Goal: Information Seeking & Learning: Learn about a topic

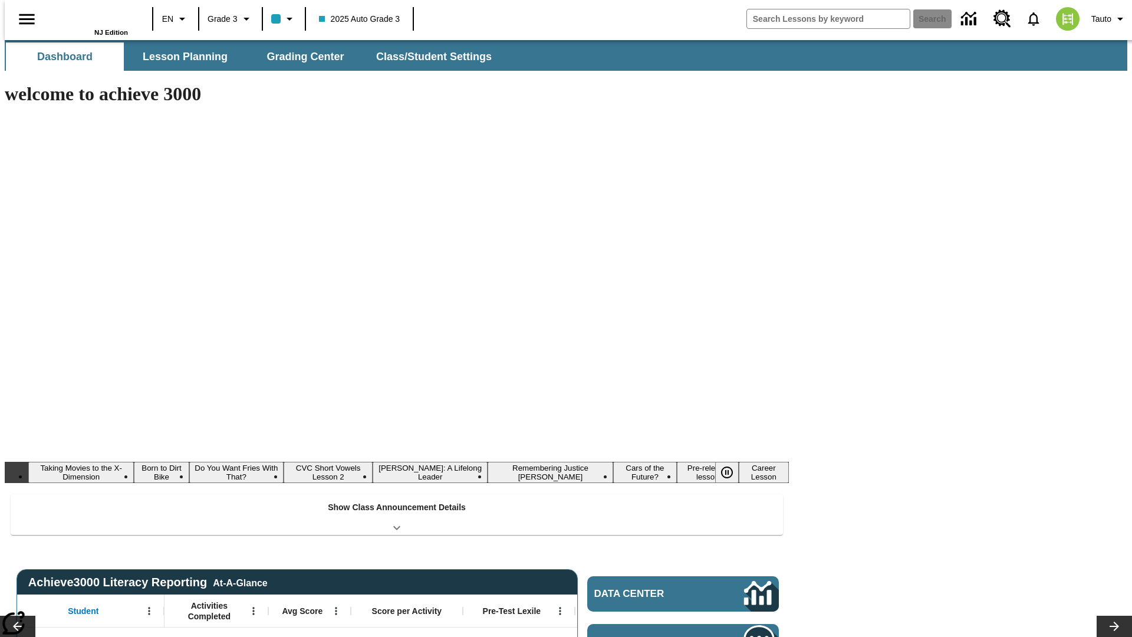
type input "-1"
click at [180, 57] on button "Lesson Planning" at bounding box center [185, 56] width 118 height 28
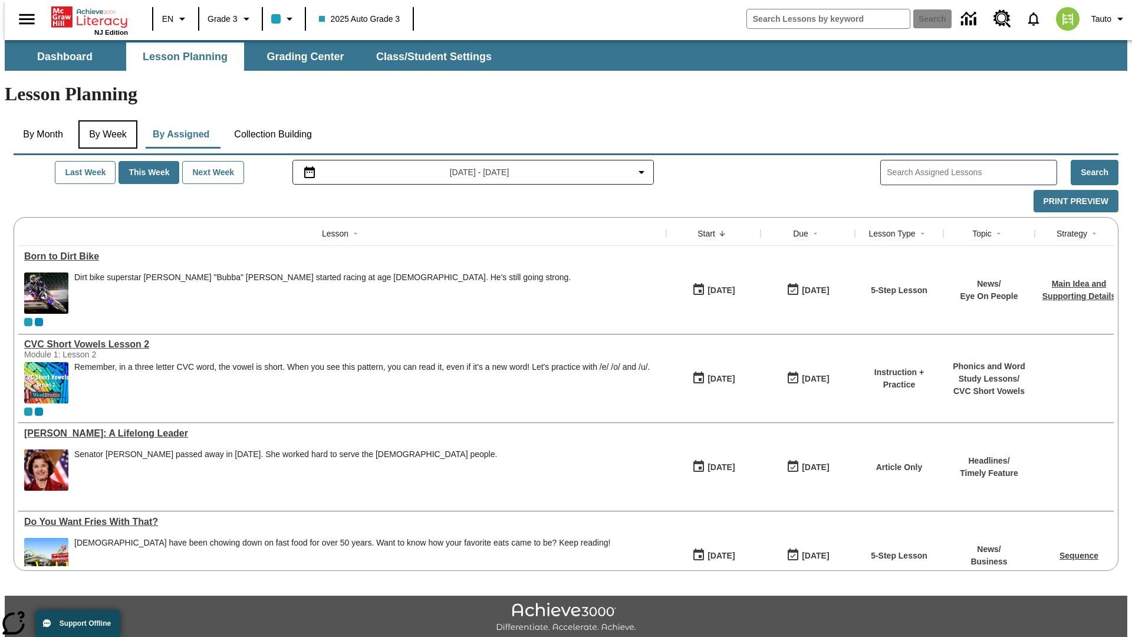
click at [106, 120] on button "By Week" at bounding box center [107, 134] width 59 height 28
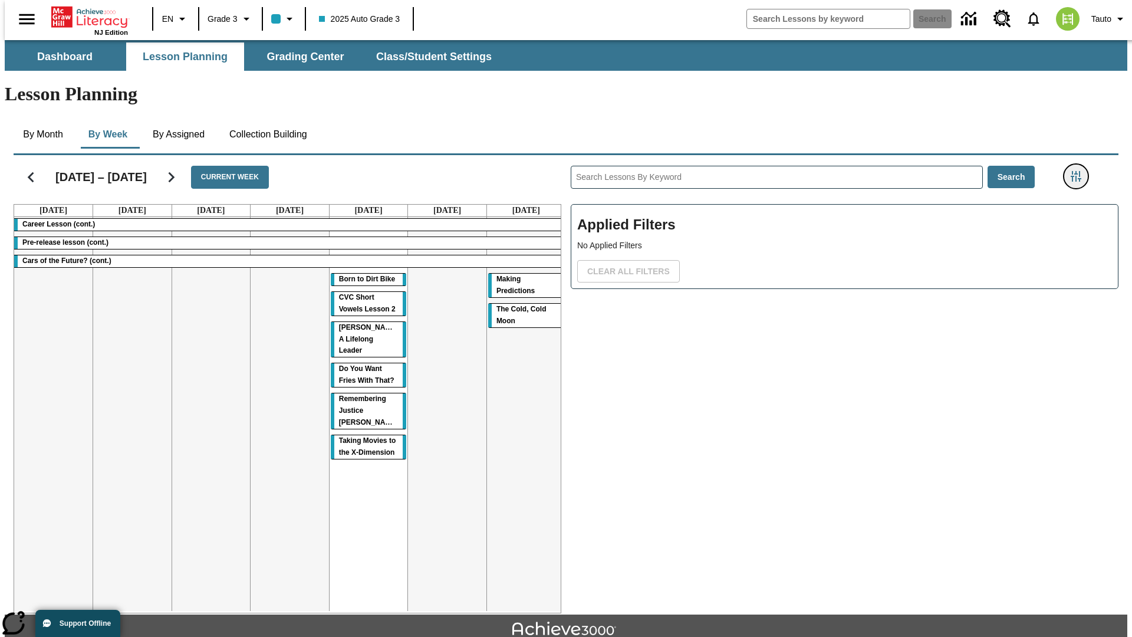
click at [1080, 171] on icon "Filters Side menu" at bounding box center [1076, 176] width 11 height 11
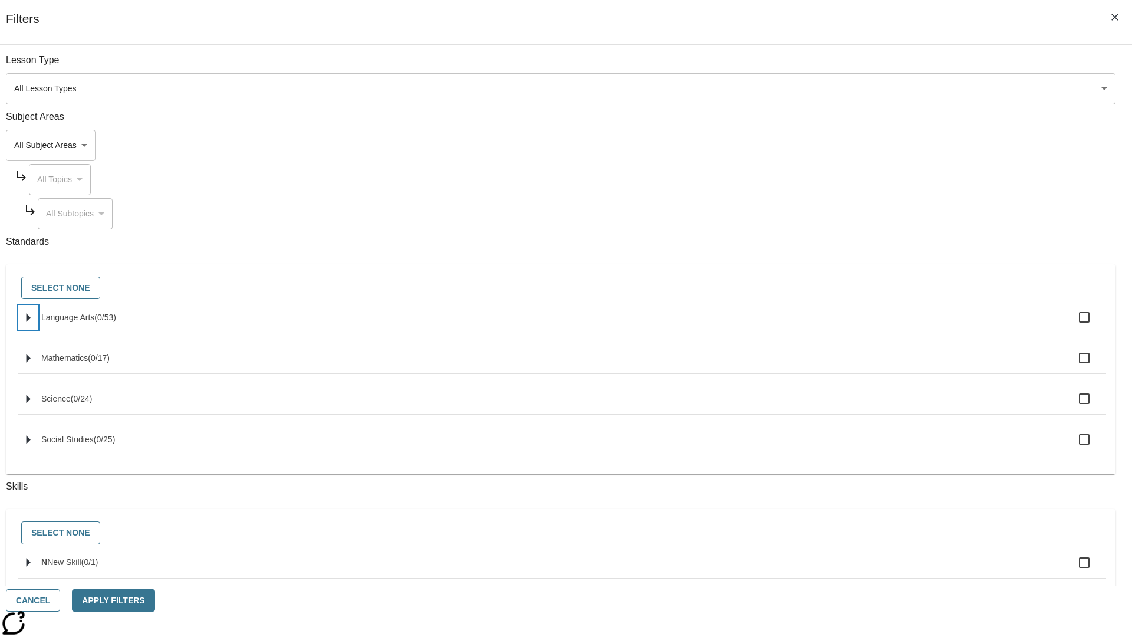
click at [31, 322] on icon "Select standards" at bounding box center [29, 317] width 4 height 9
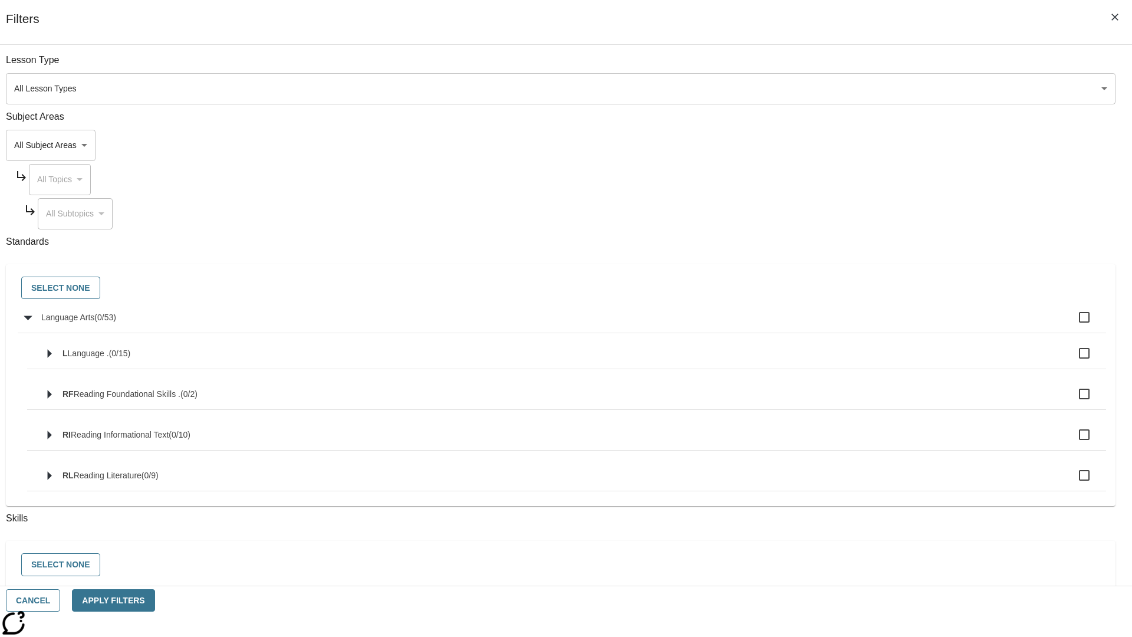
click at [857, 324] on label "Language Arts ( 0 / 53 )" at bounding box center [569, 317] width 1056 height 25
click at [1072, 324] on input "Language Arts ( 0 / 53 )" at bounding box center [1084, 317] width 25 height 25
checkbox input "true"
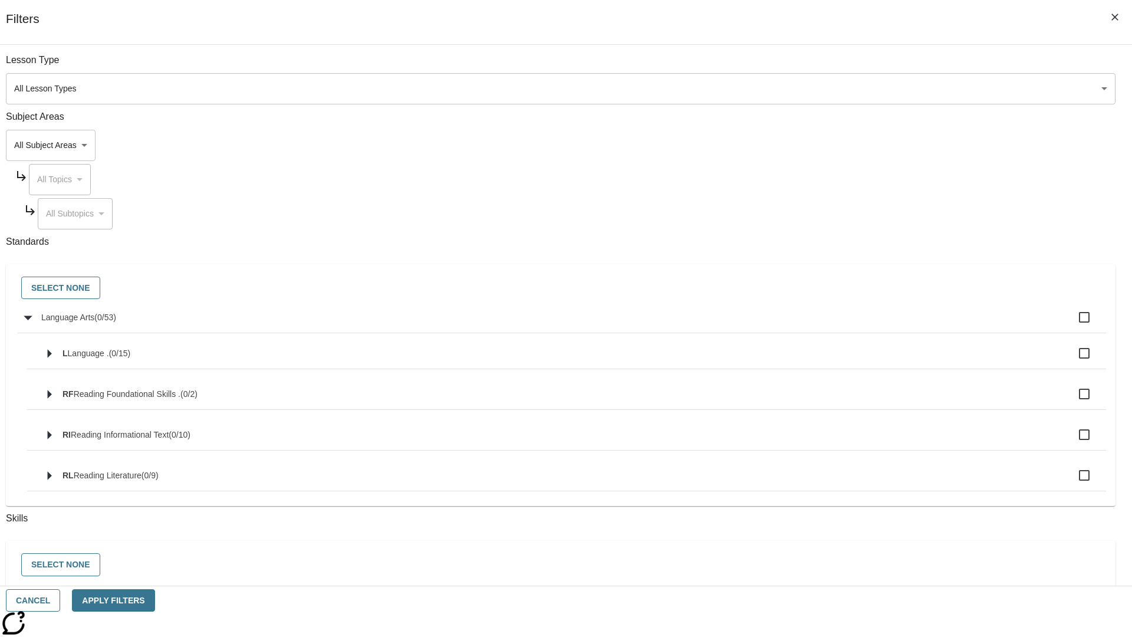
checkbox input "true"
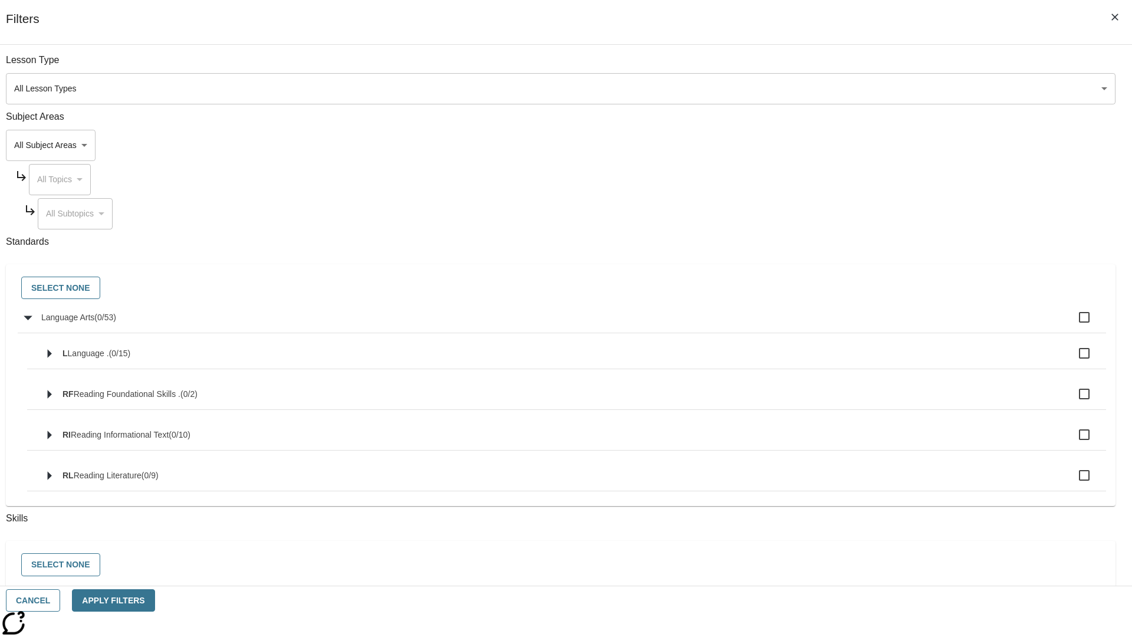
checkbox input "true"
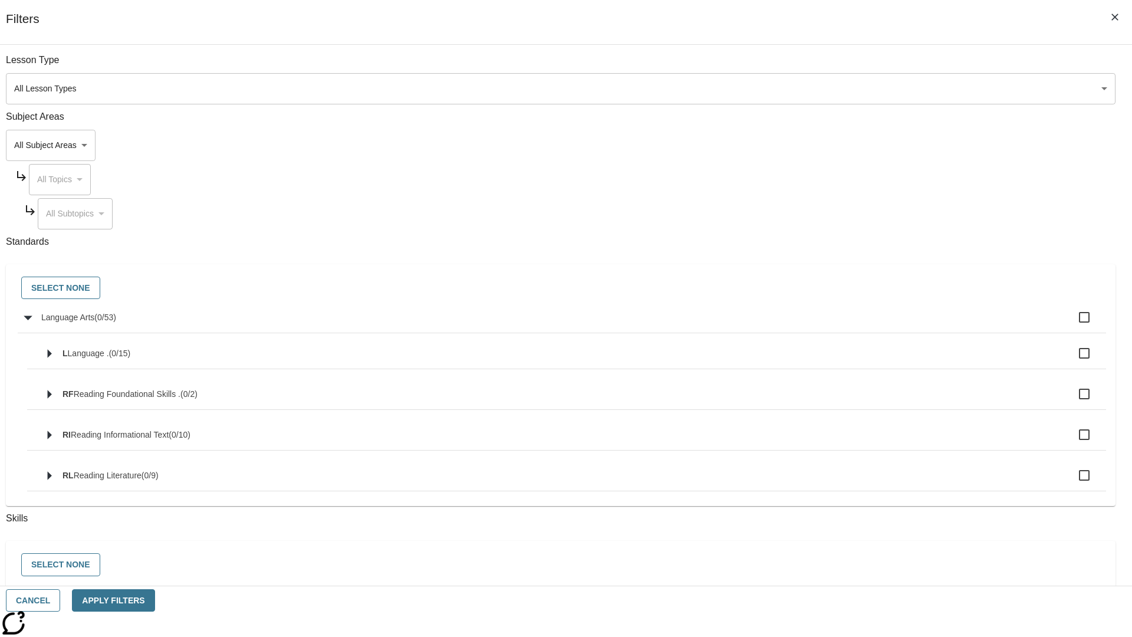
checkbox input "true"
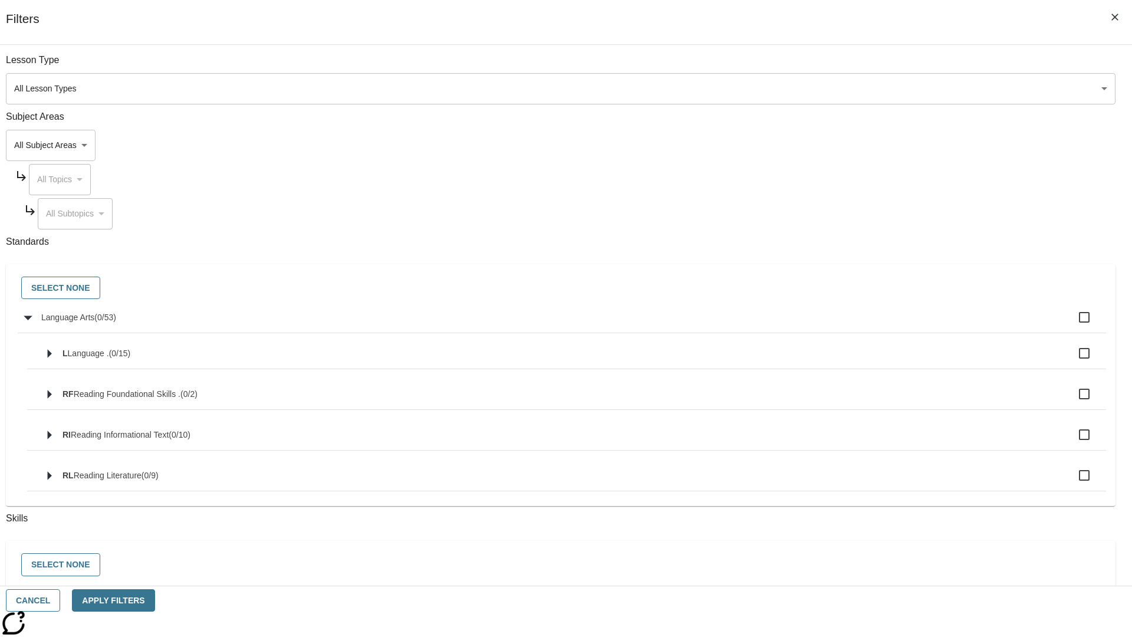
checkbox input "true"
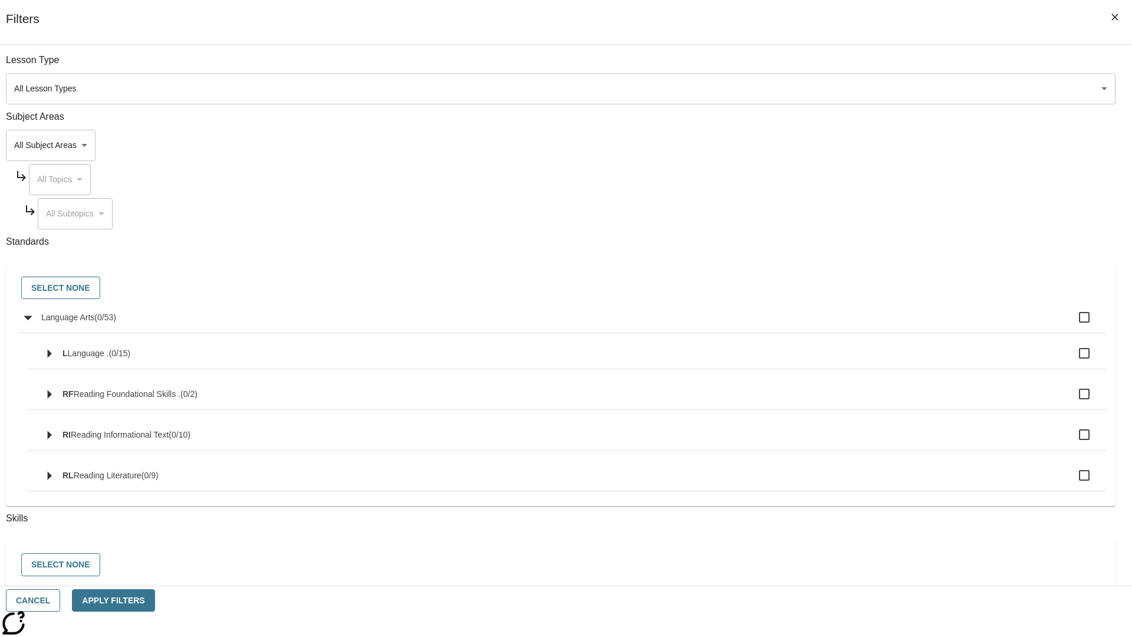
checkbox input "true"
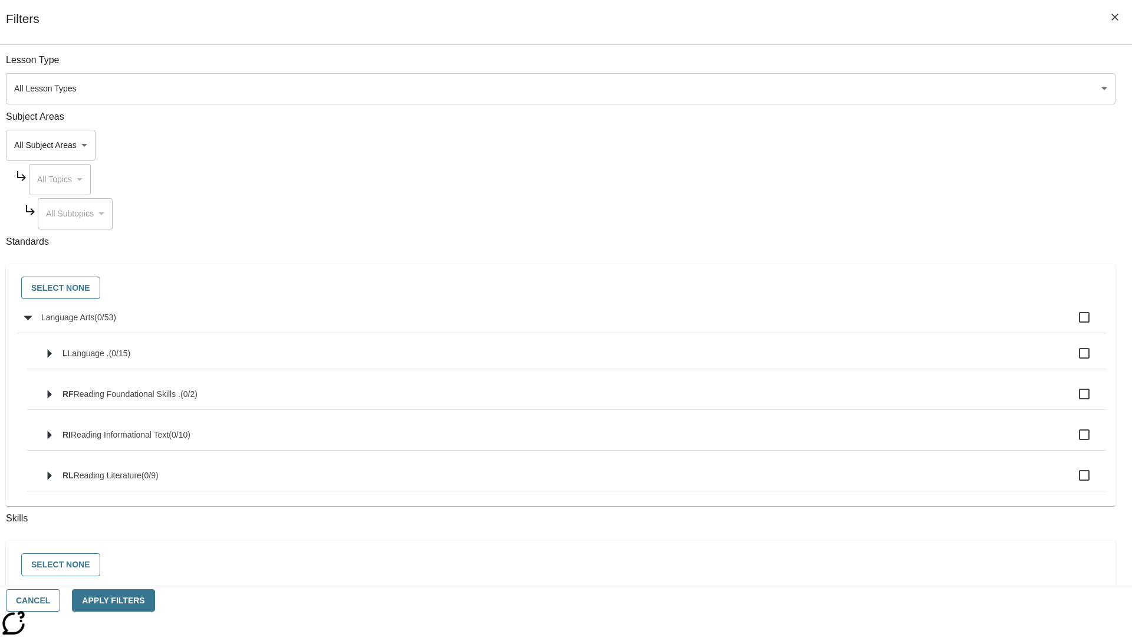
checkbox input "true"
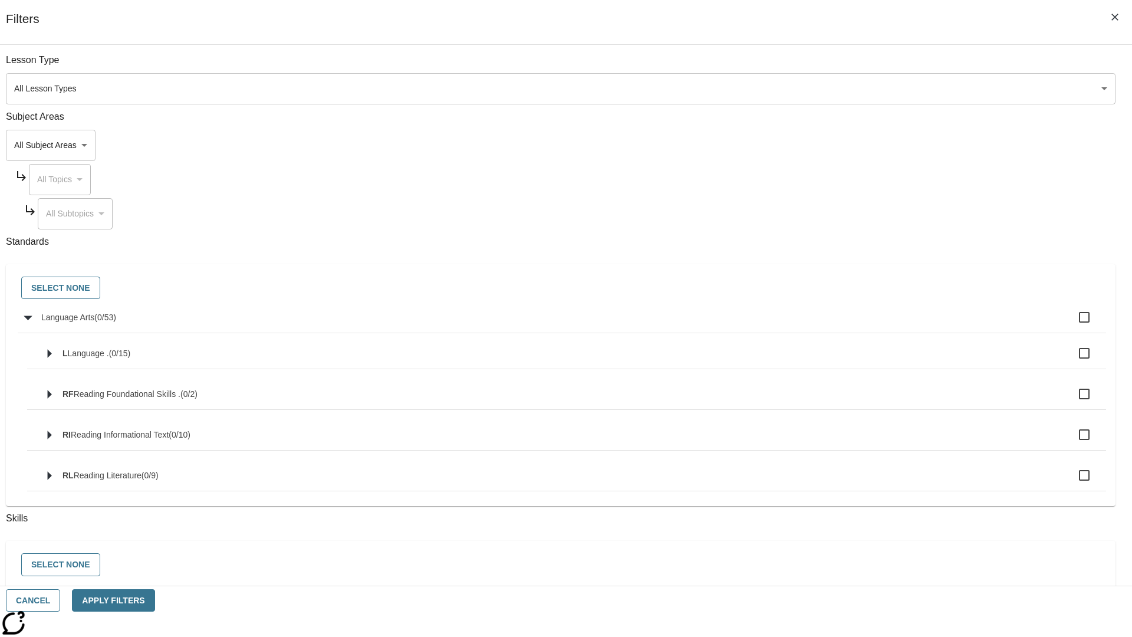
checkbox input "true"
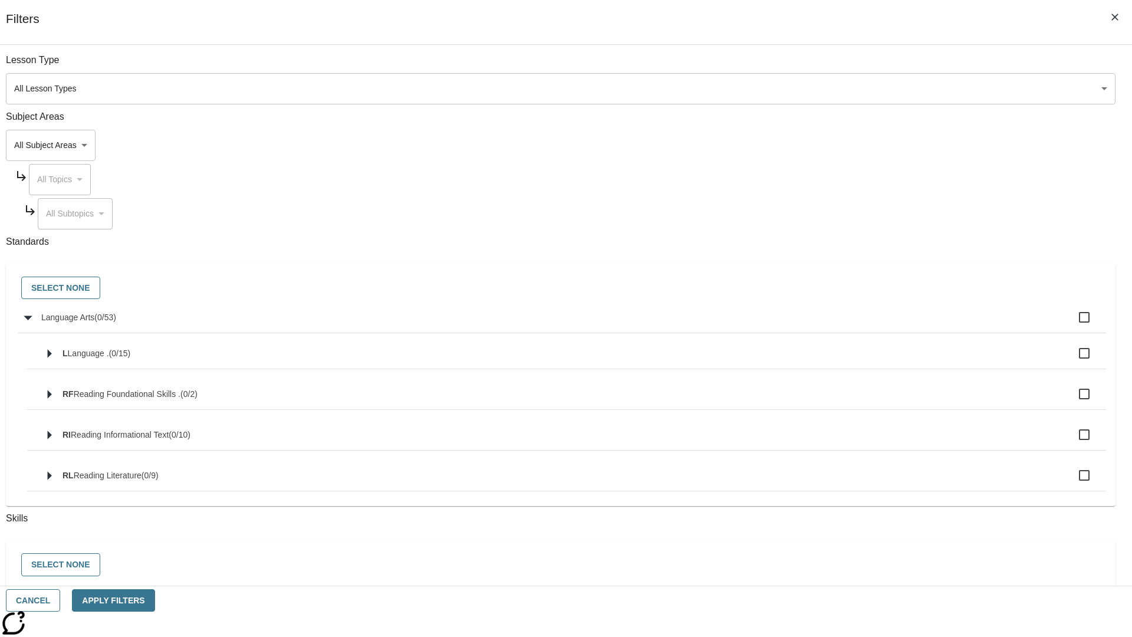
checkbox input "true"
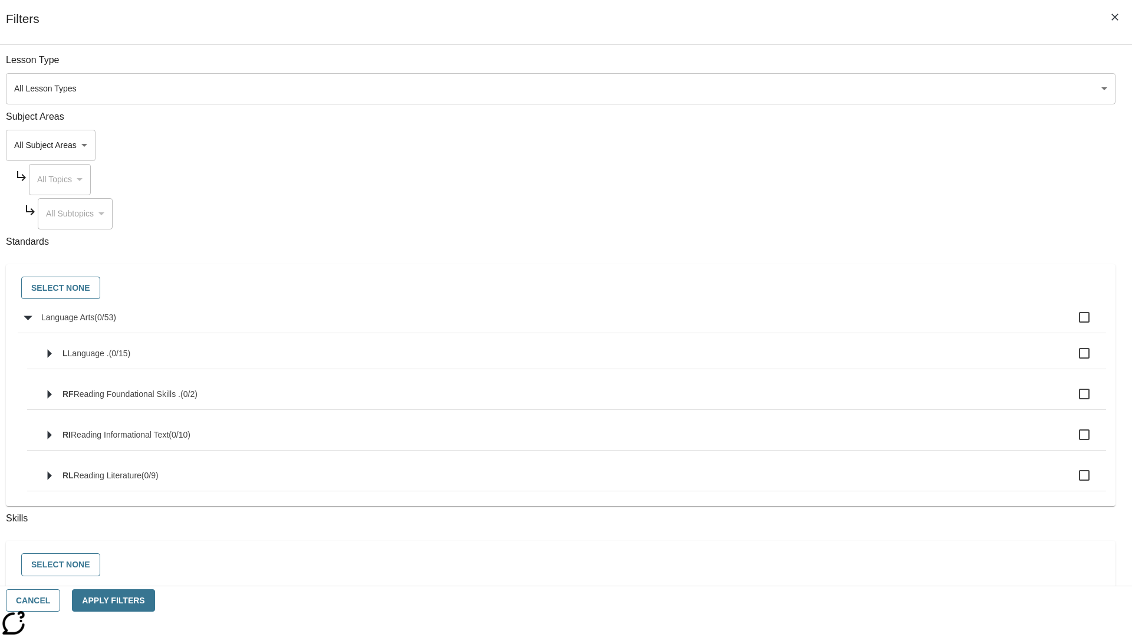
checkbox input "true"
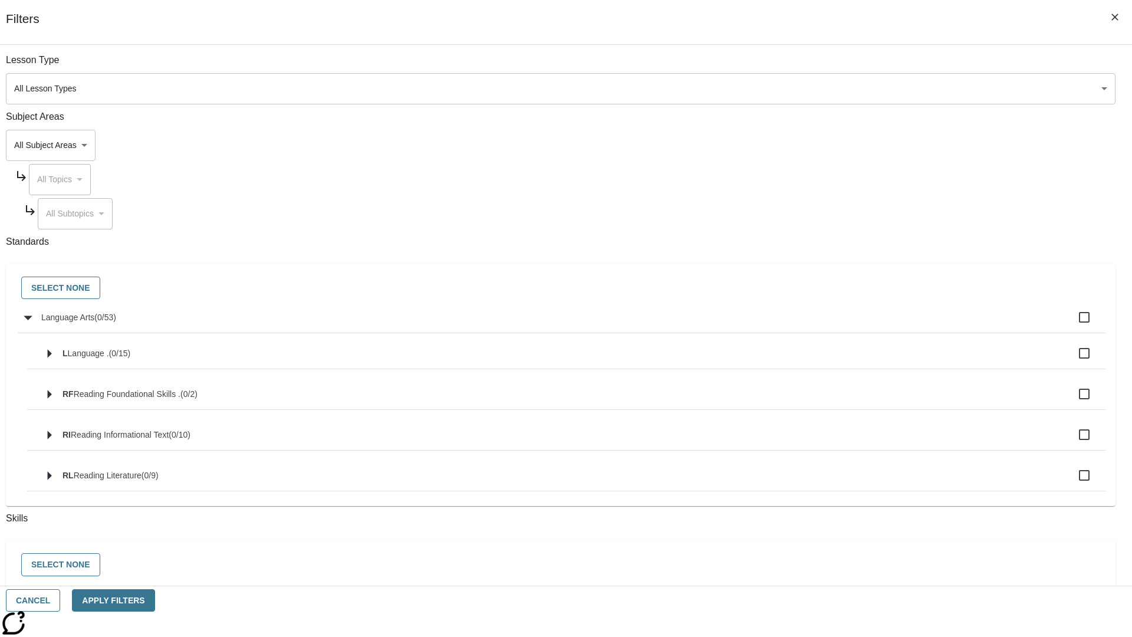
checkbox input "true"
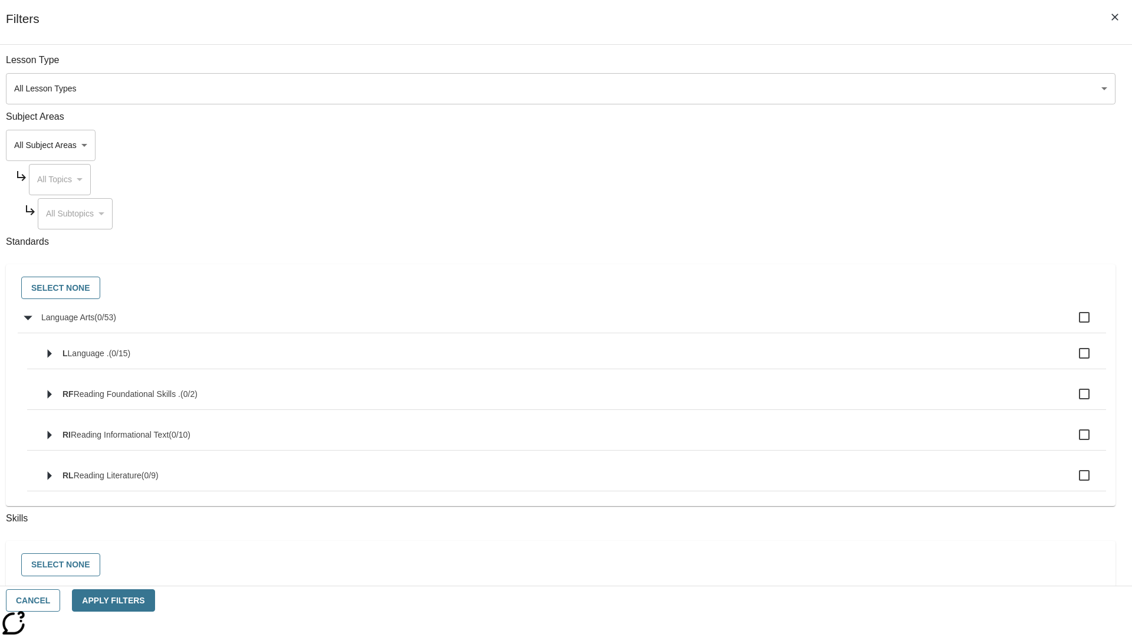
checkbox input "true"
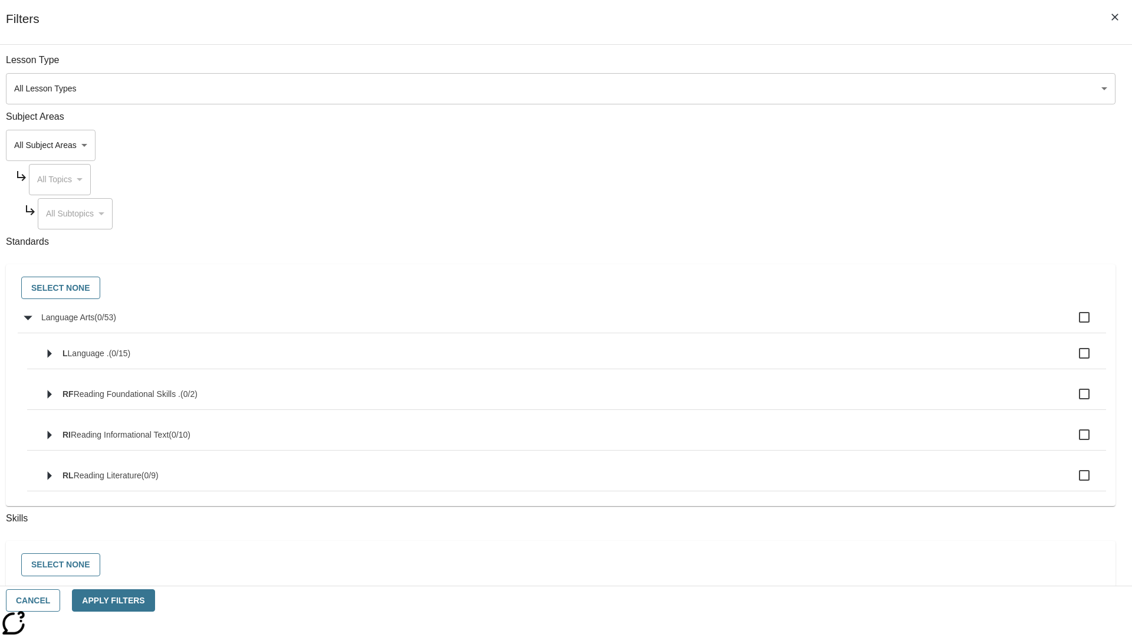
checkbox input "true"
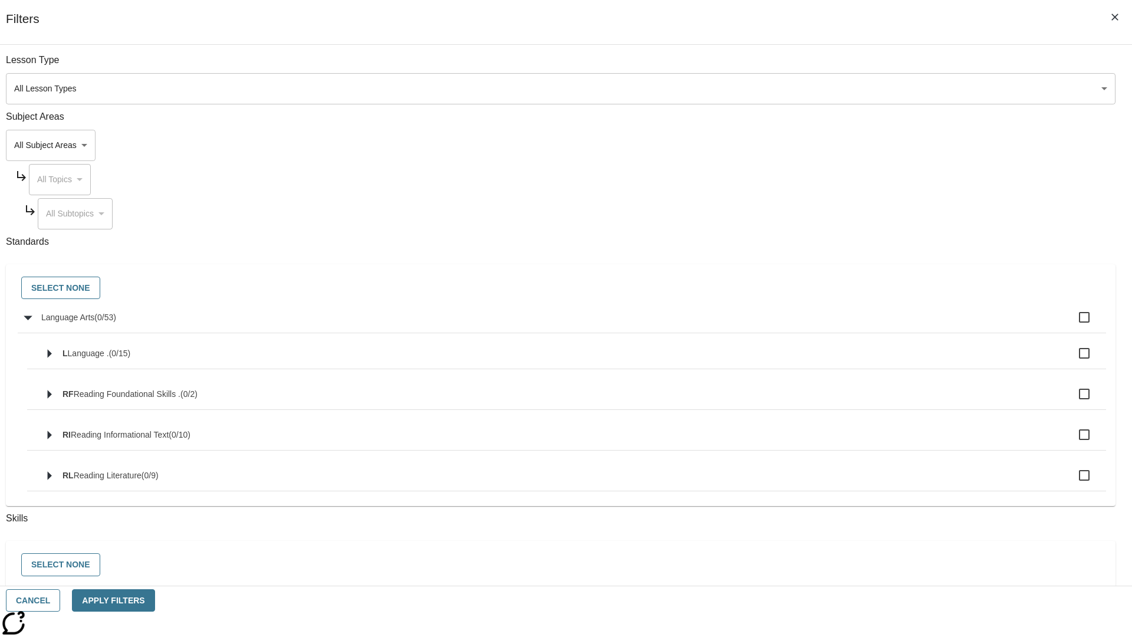
checkbox input "true"
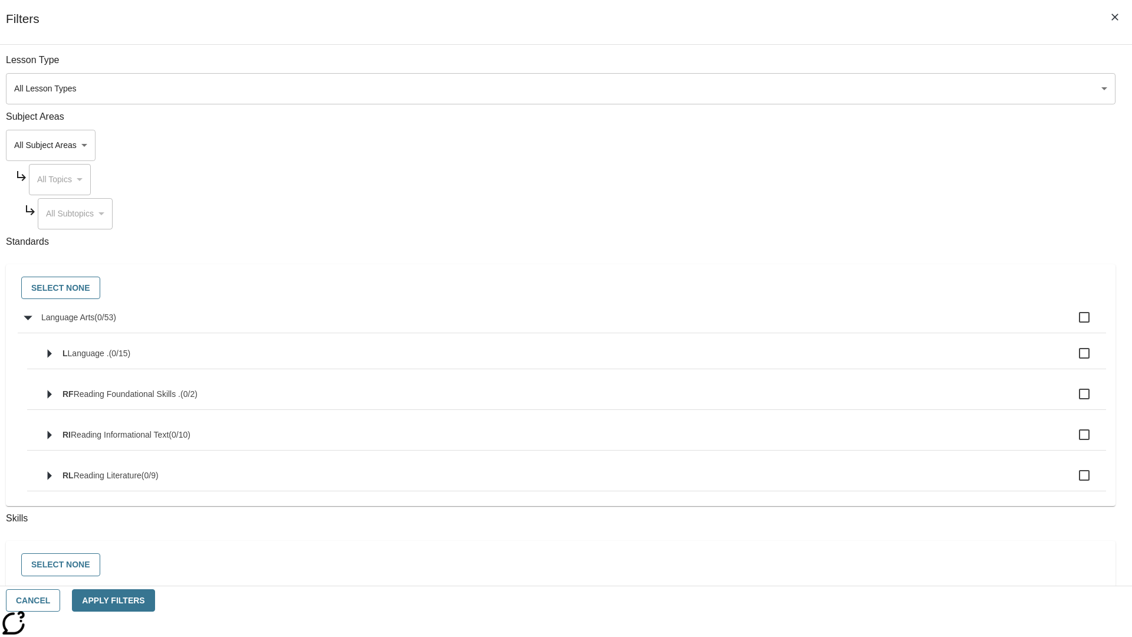
checkbox input "true"
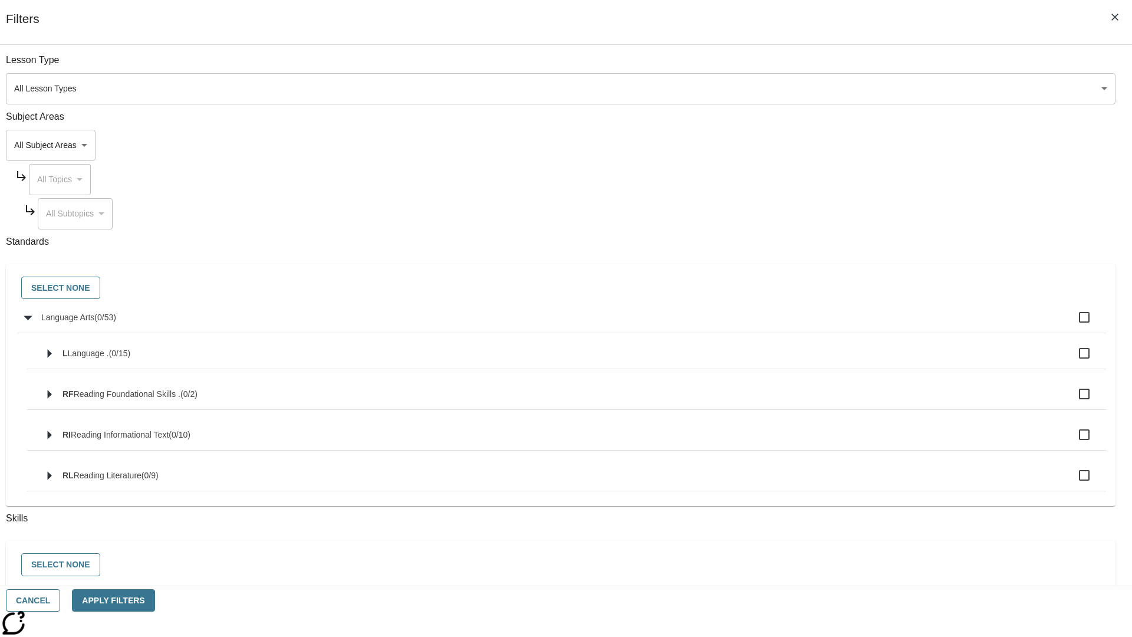
checkbox input "true"
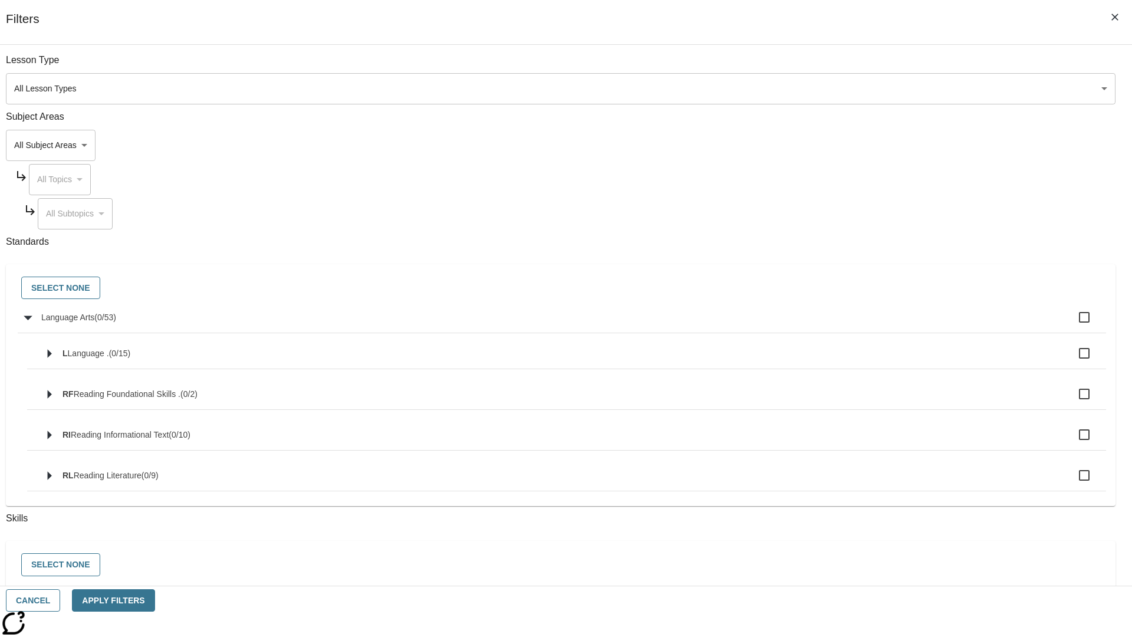
checkbox input "true"
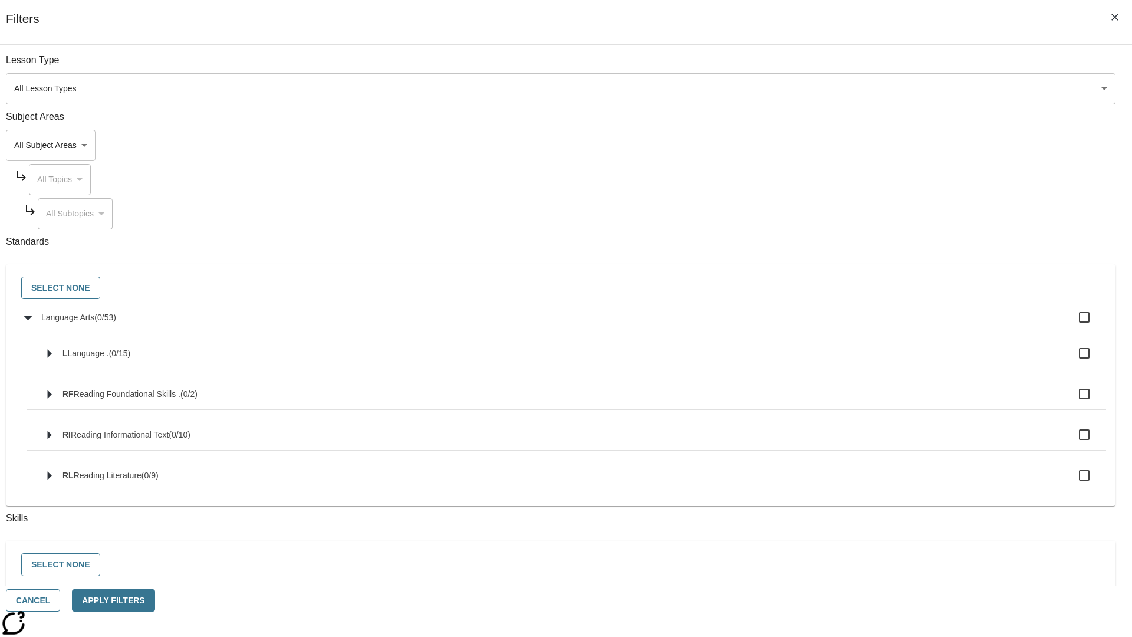
checkbox input "true"
click at [100, 288] on button "Select None" at bounding box center [60, 288] width 79 height 23
checkbox input "false"
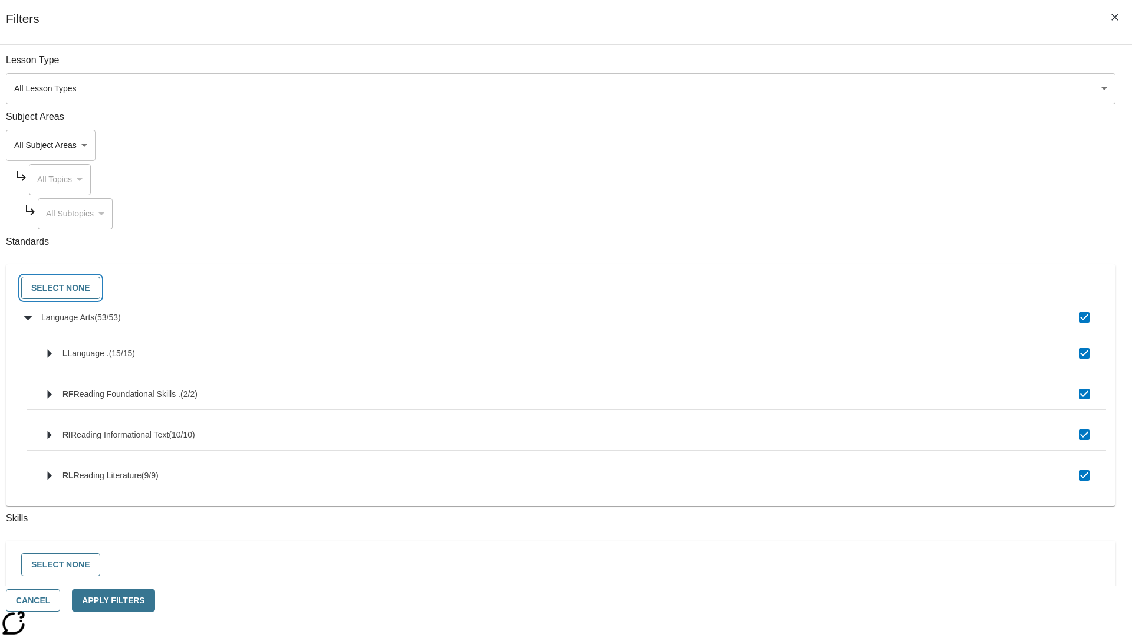
checkbox input "false"
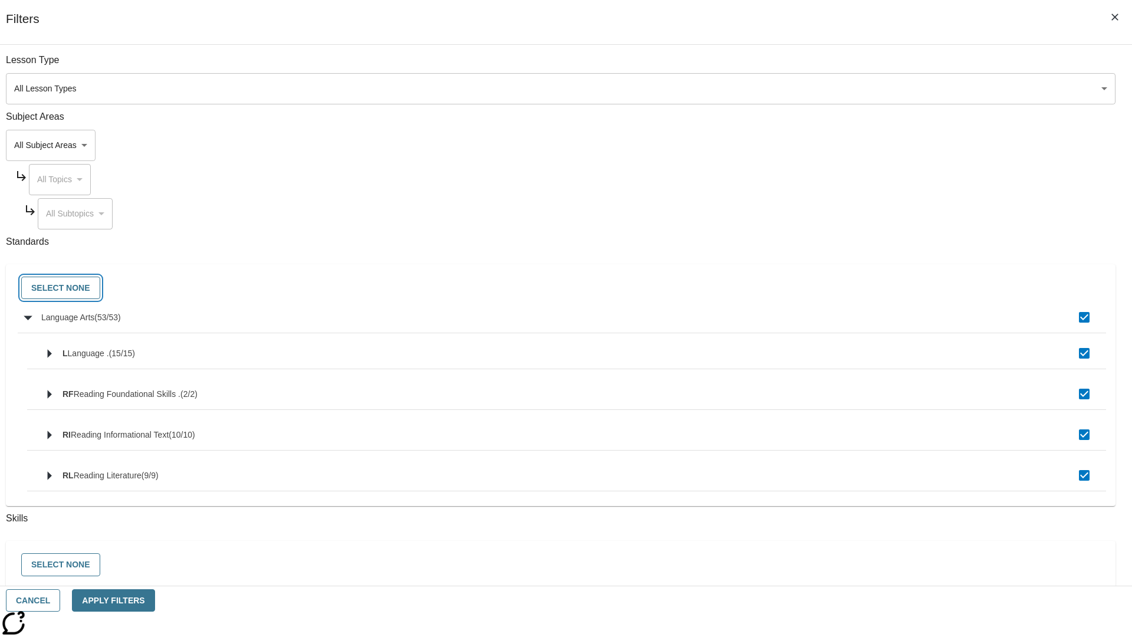
checkbox input "false"
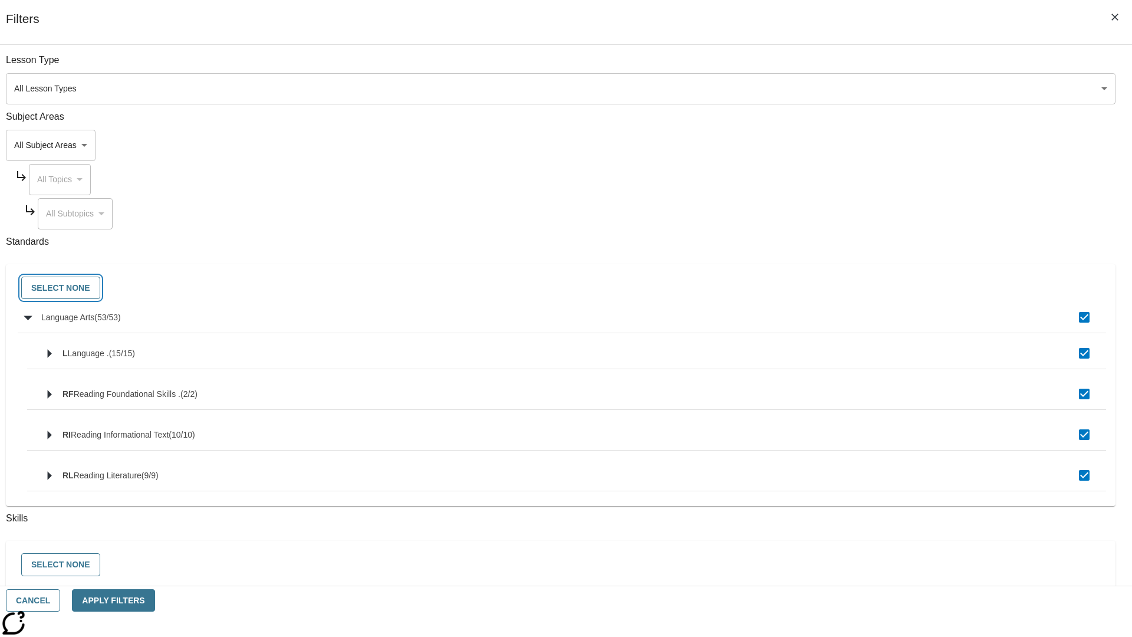
checkbox input "false"
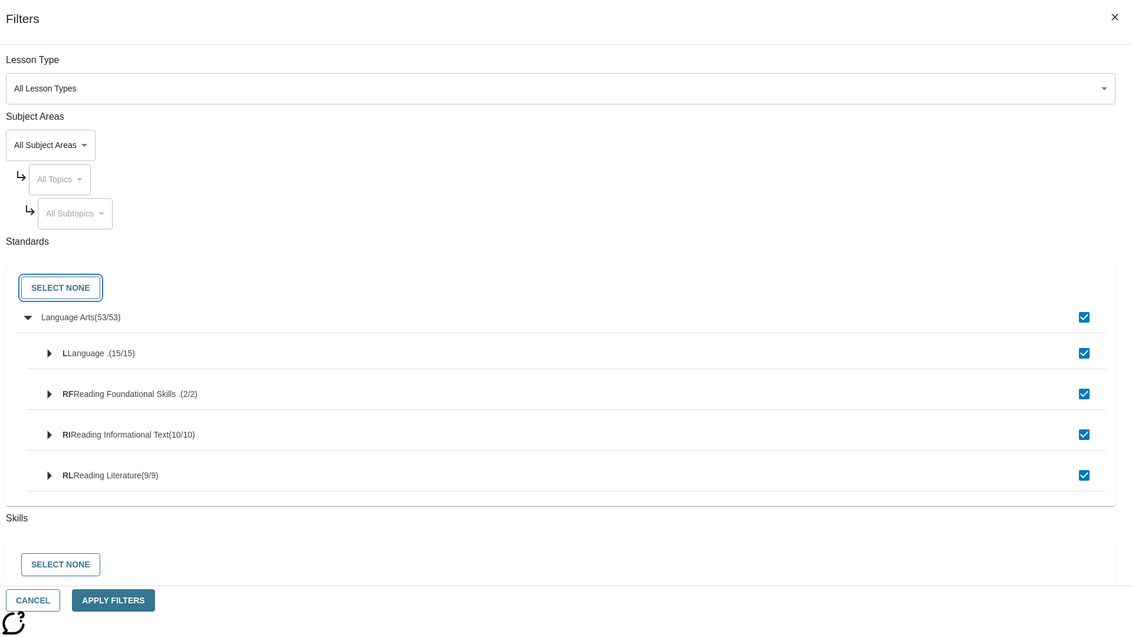
checkbox input "false"
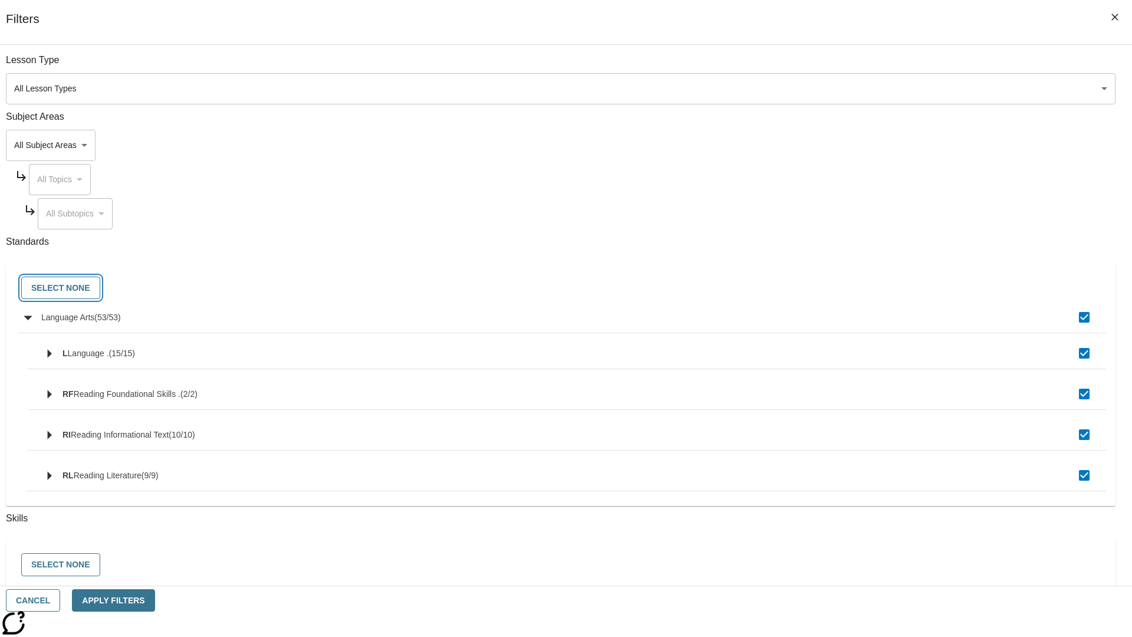
checkbox input "false"
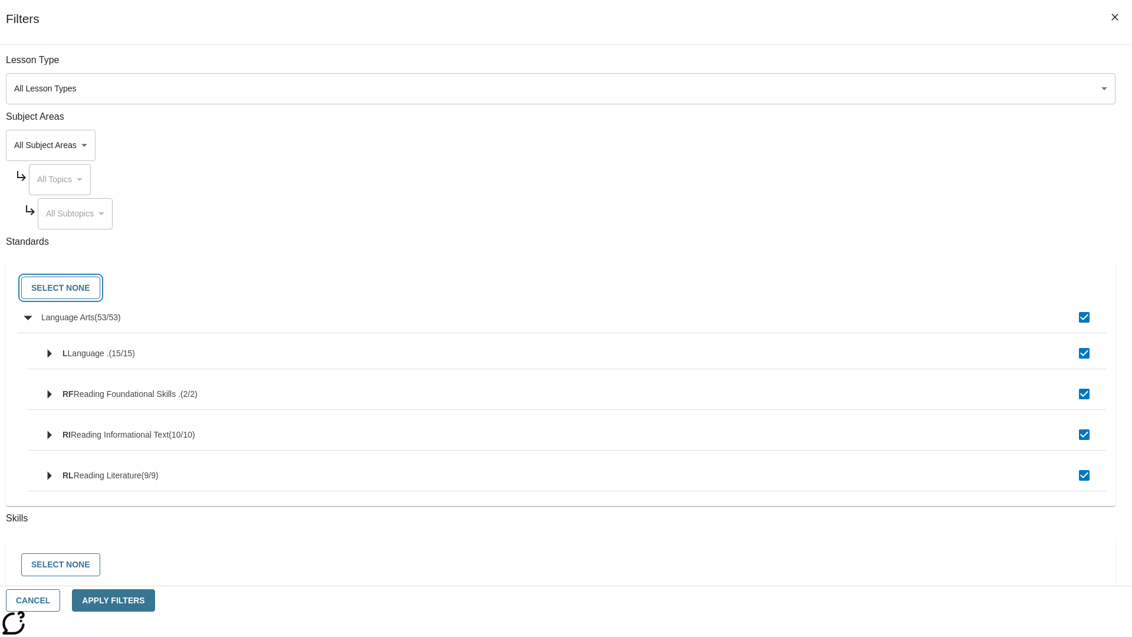
checkbox input "false"
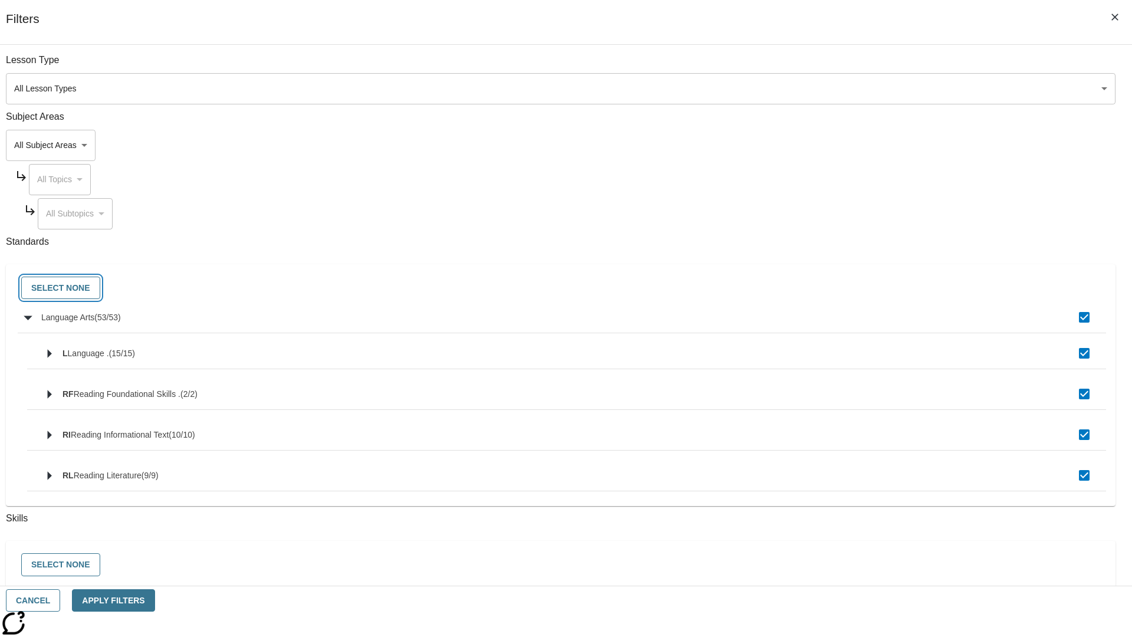
checkbox input "false"
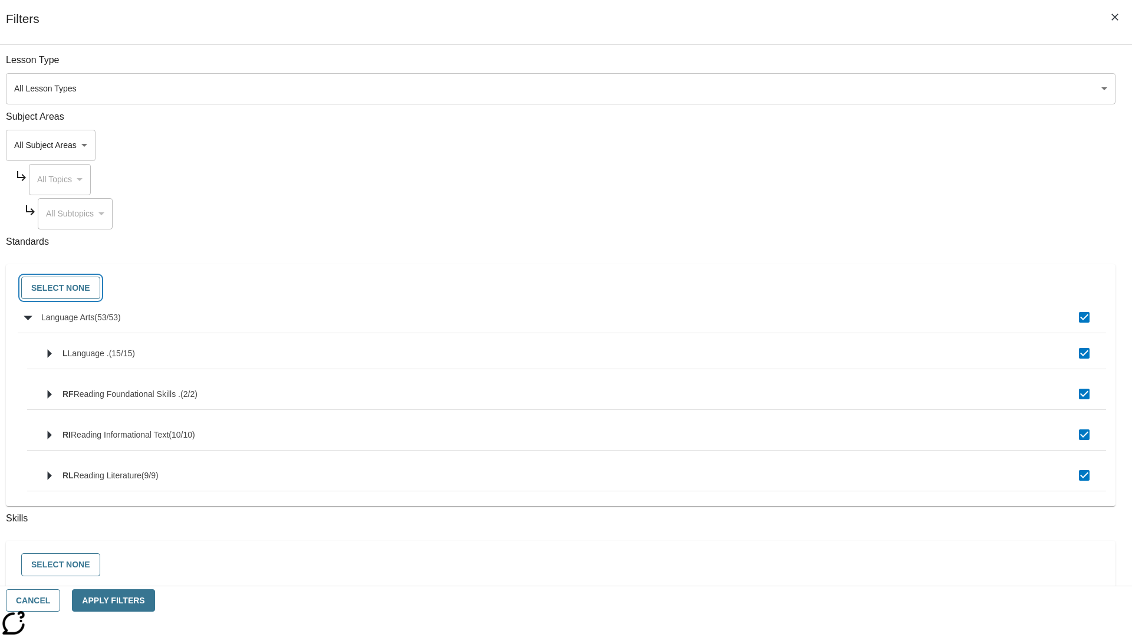
checkbox input "false"
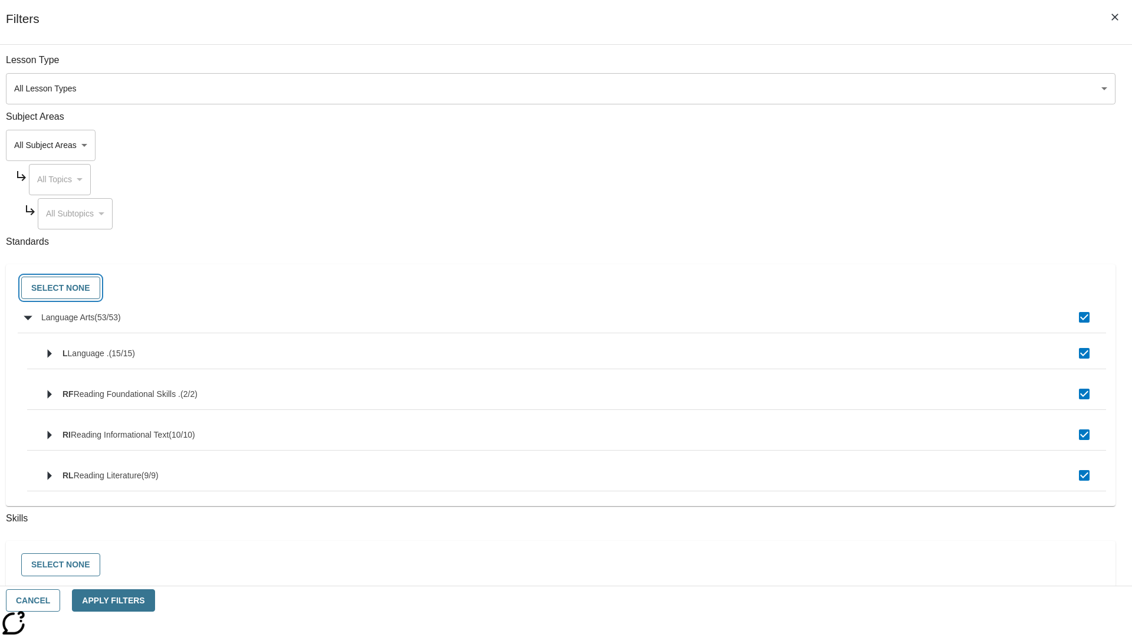
checkbox input "false"
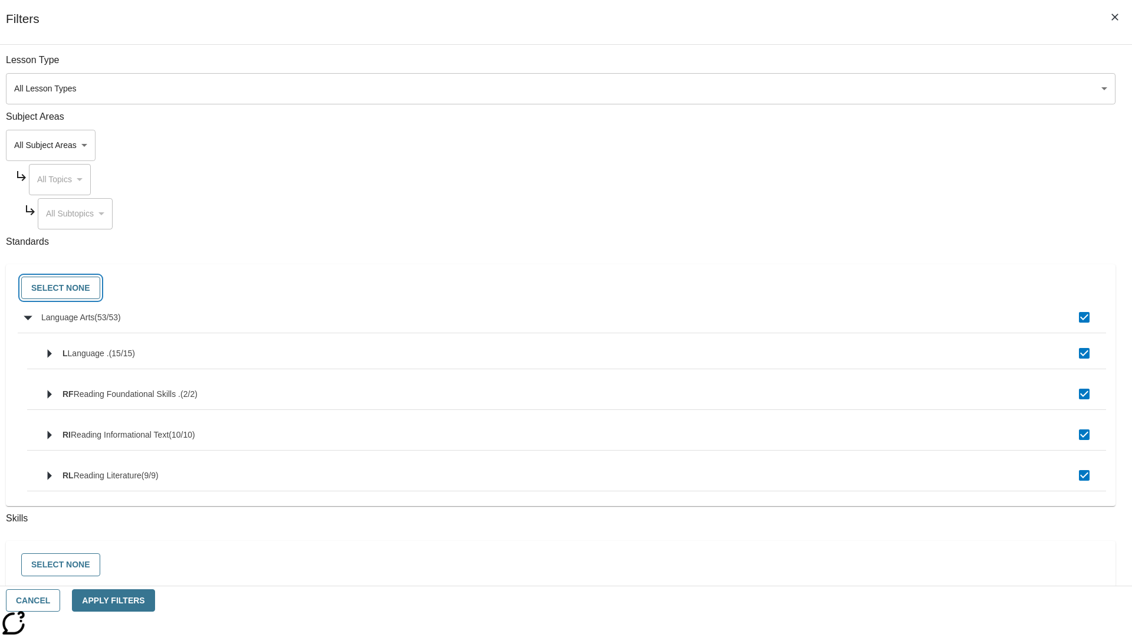
checkbox input "false"
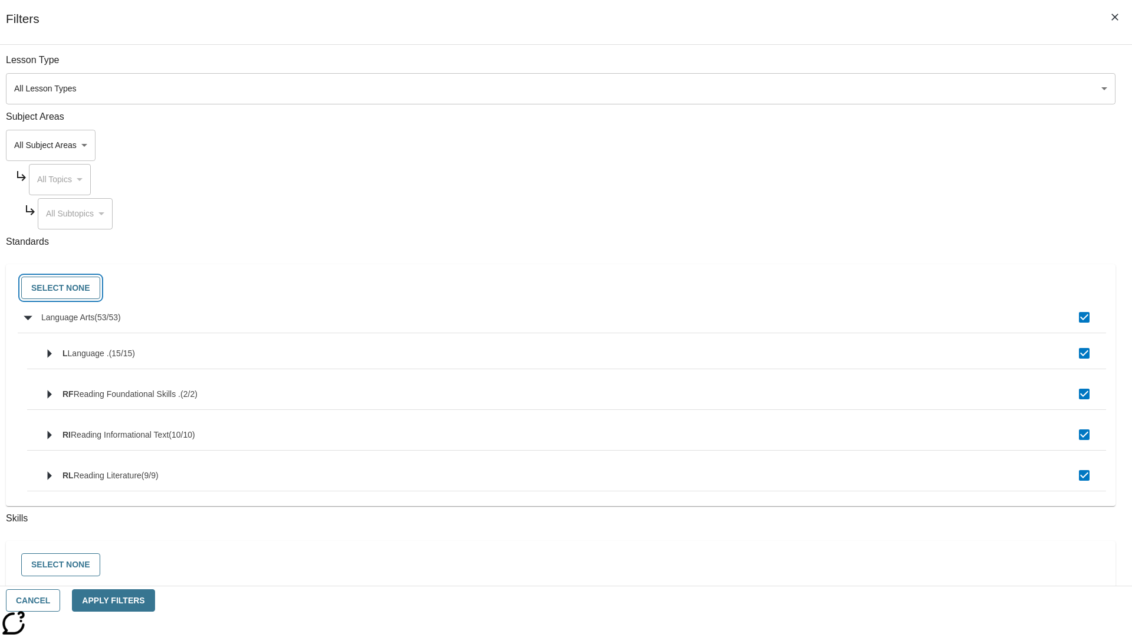
checkbox input "false"
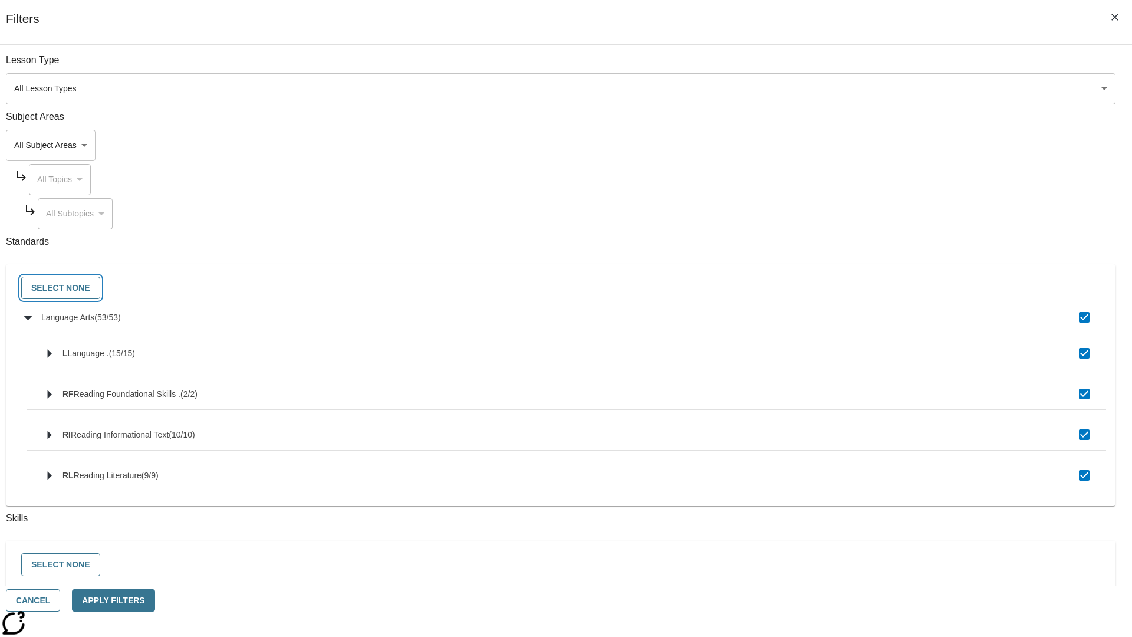
checkbox input "false"
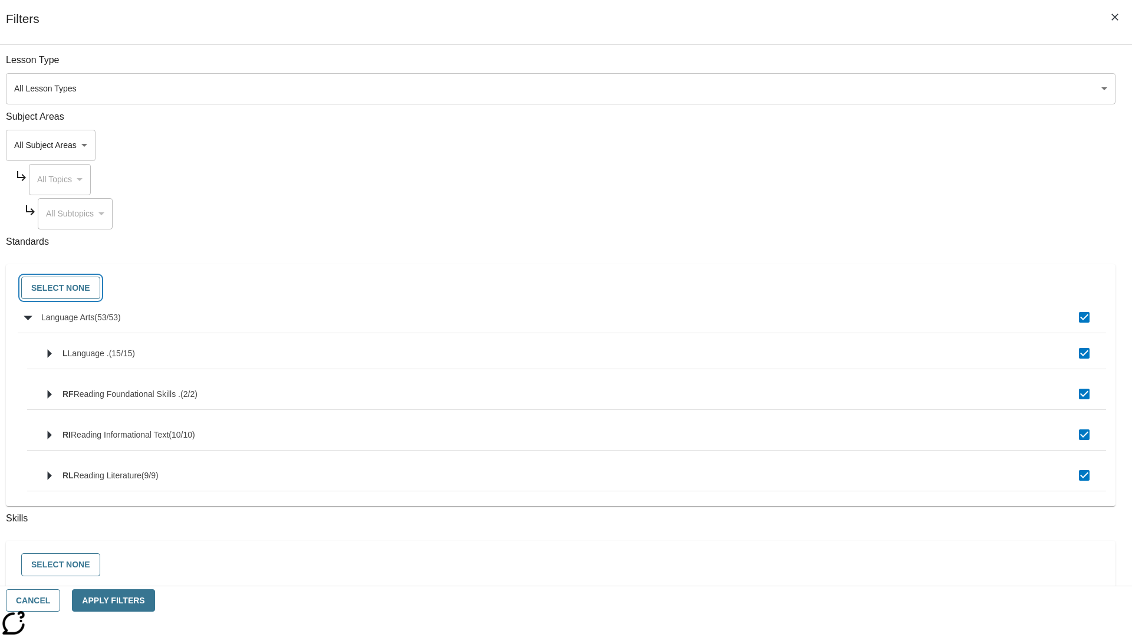
checkbox input "false"
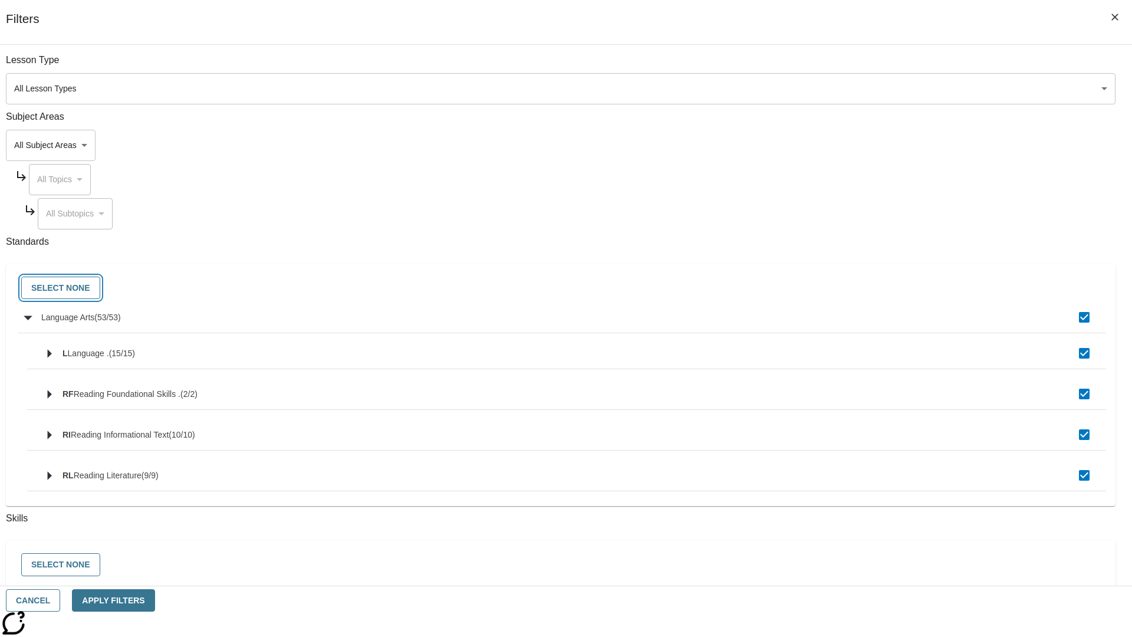
checkbox input "false"
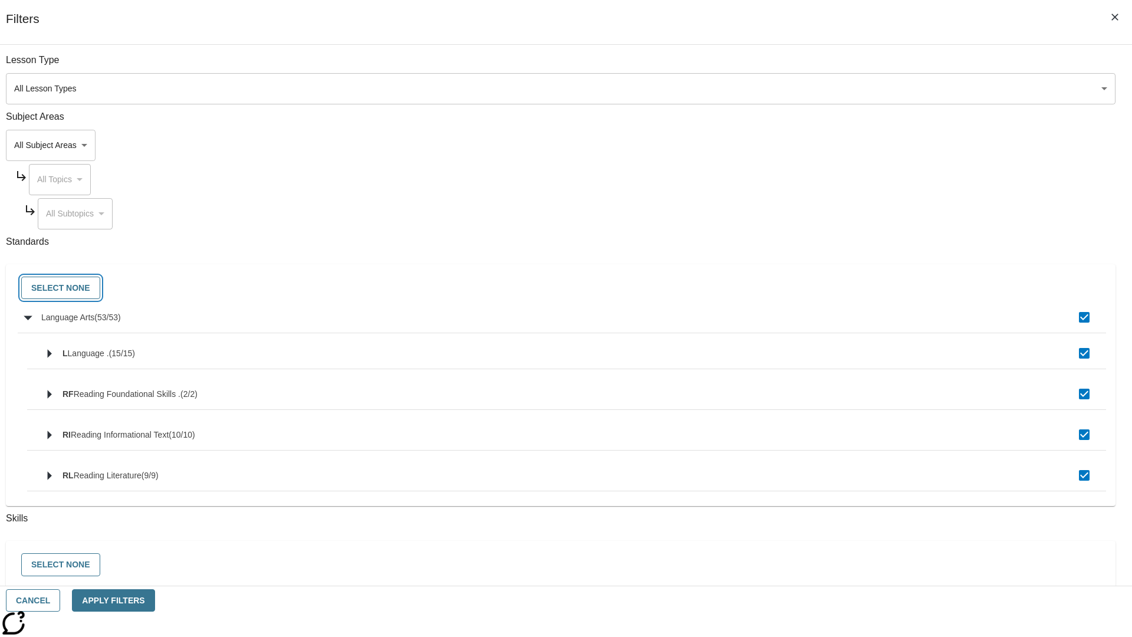
checkbox input "false"
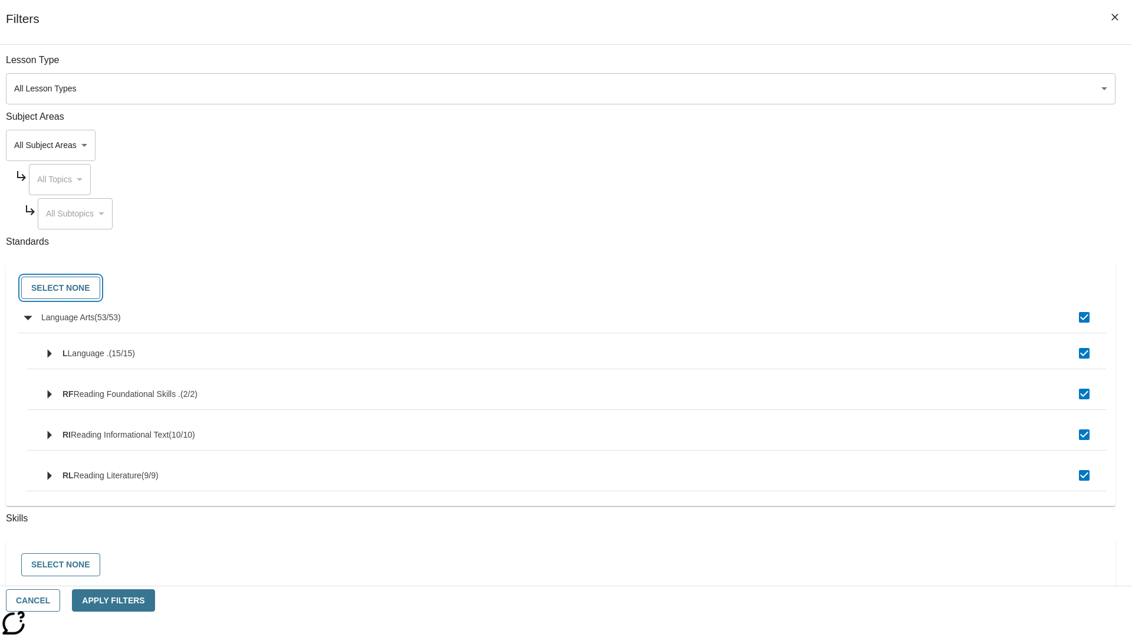
checkbox input "false"
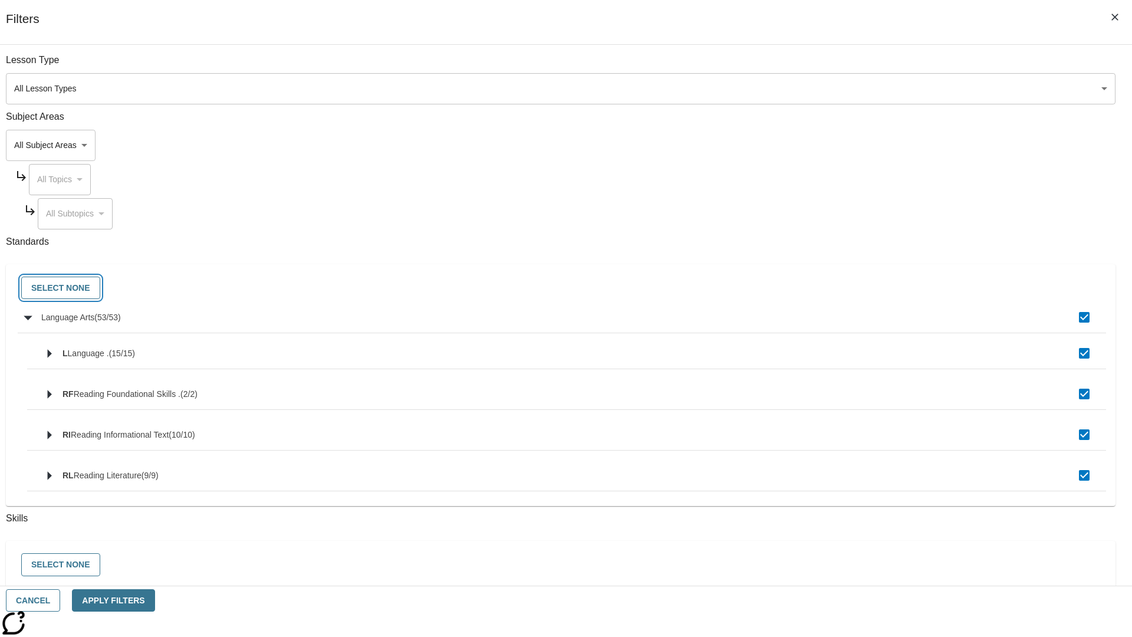
checkbox input "false"
click at [60, 600] on button "Cancel" at bounding box center [33, 600] width 54 height 23
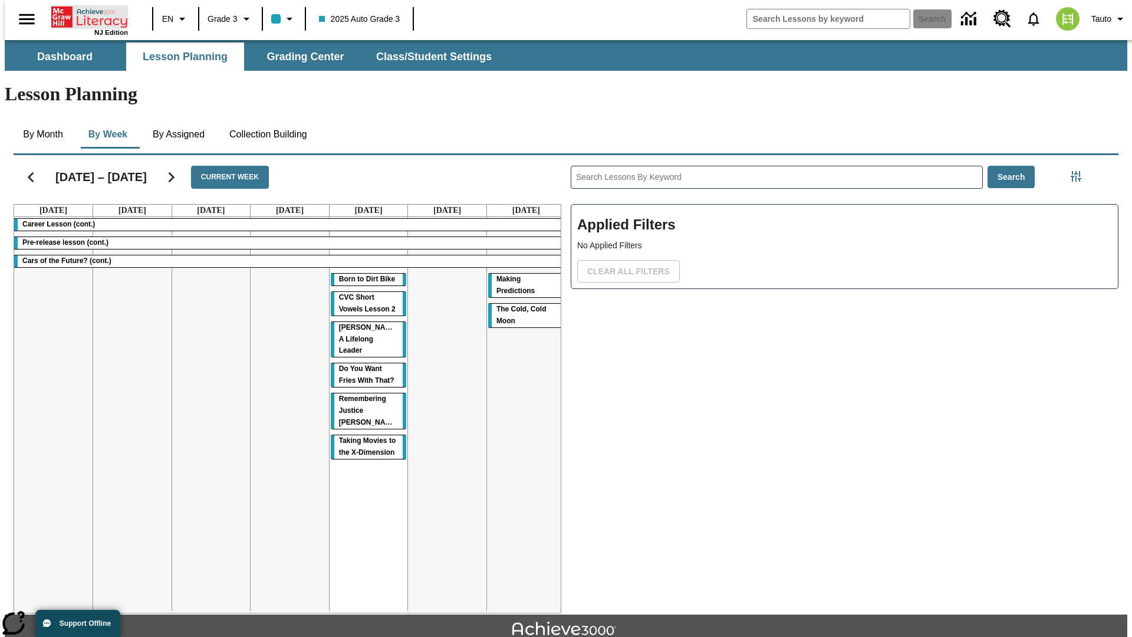
click at [85, 16] on icon "Home" at bounding box center [90, 17] width 78 height 24
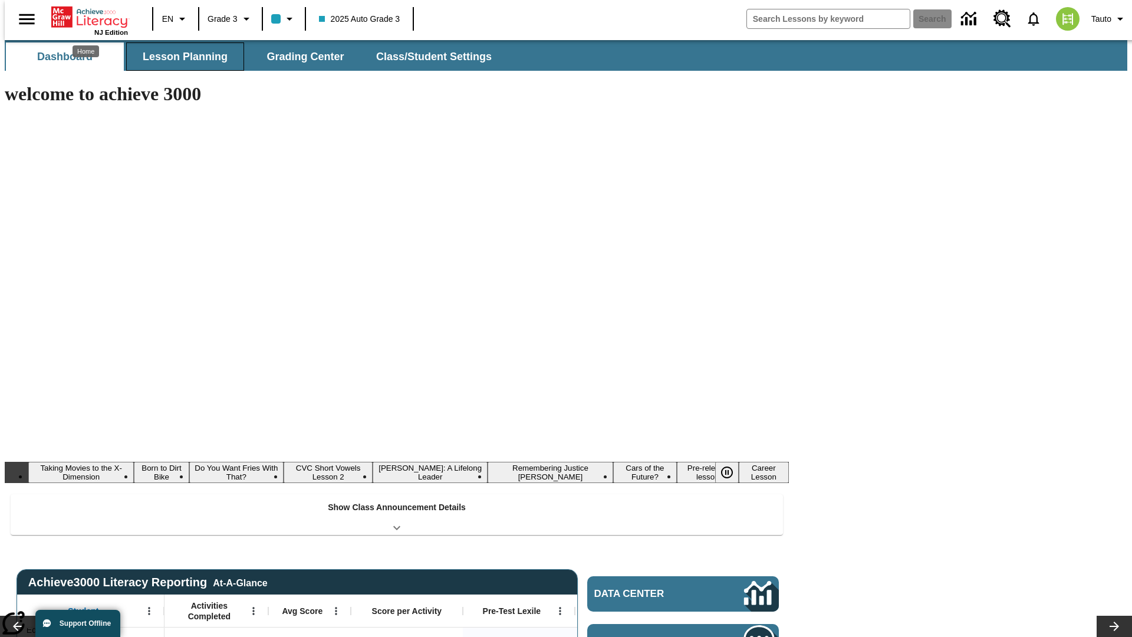
click at [180, 57] on button "Lesson Planning" at bounding box center [185, 56] width 118 height 28
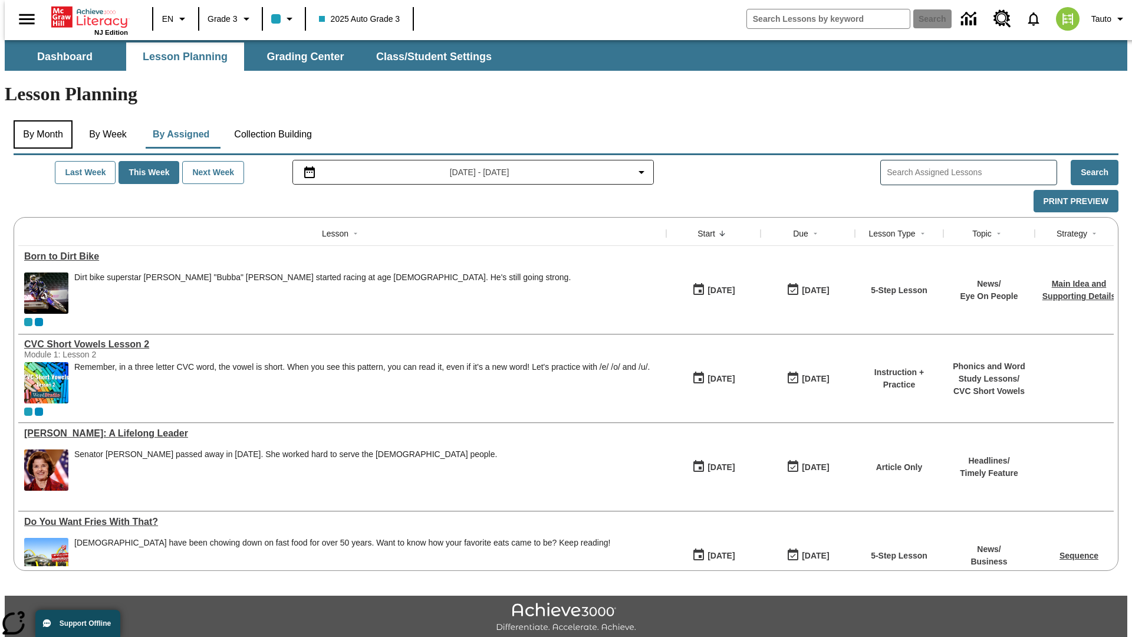
click at [40, 120] on button "By Month" at bounding box center [43, 134] width 59 height 28
